Goal: Check status: Check status

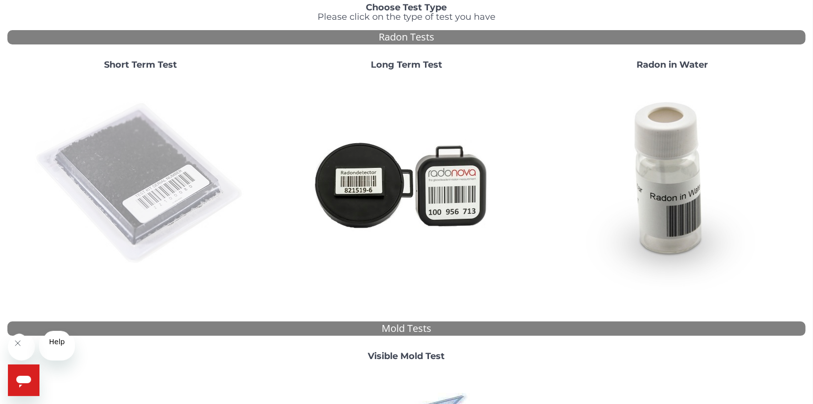
scroll to position [49, 0]
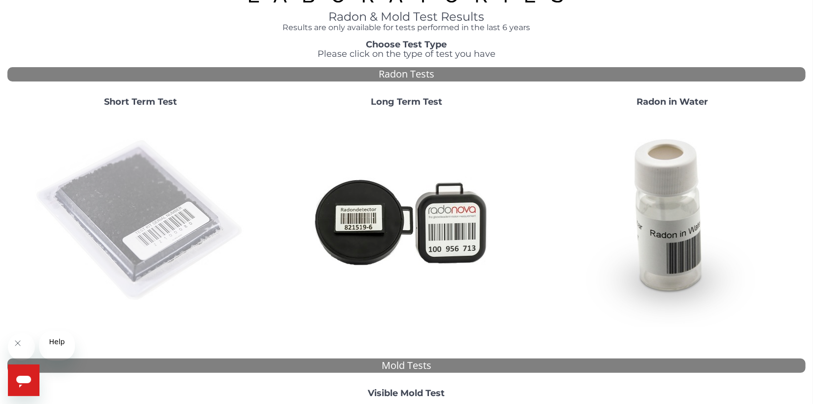
click at [108, 245] on img at bounding box center [141, 220] width 212 height 212
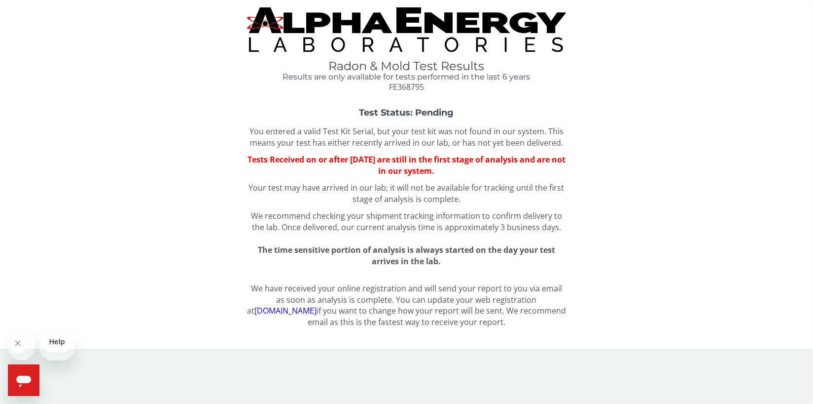
scroll to position [0, 0]
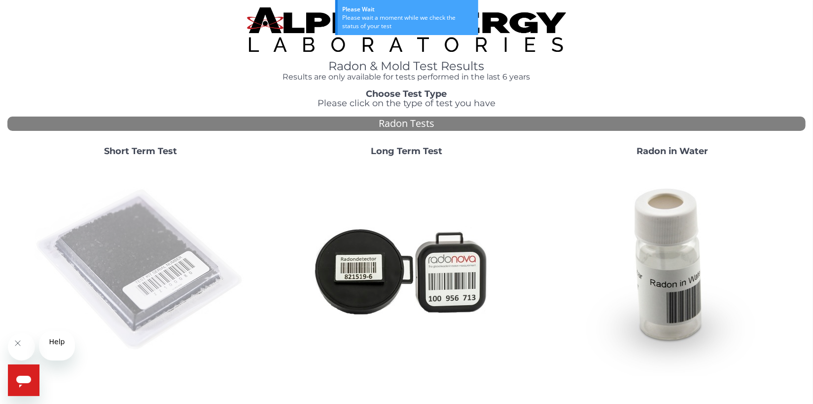
click at [135, 309] on img at bounding box center [141, 270] width 212 height 212
